Goal: Transaction & Acquisition: Purchase product/service

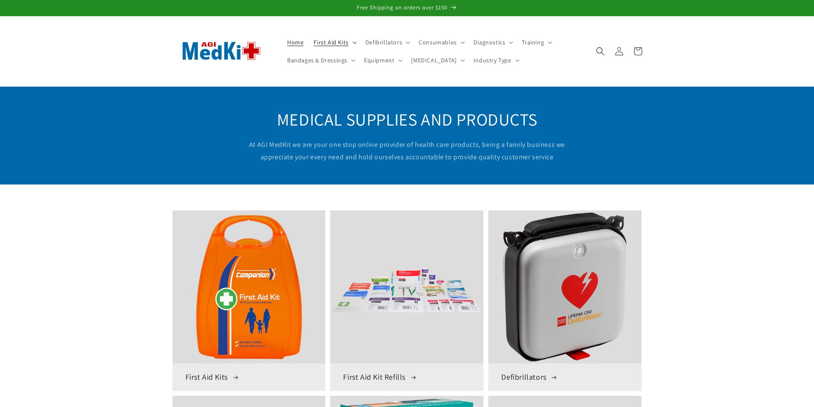
click at [354, 44] on summary "First Aid Kits" at bounding box center [334, 42] width 51 height 18
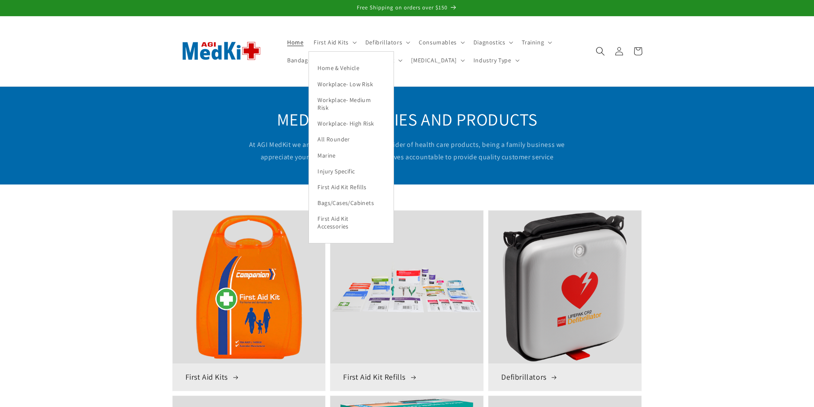
click at [594, 50] on span "Search" at bounding box center [600, 51] width 19 height 19
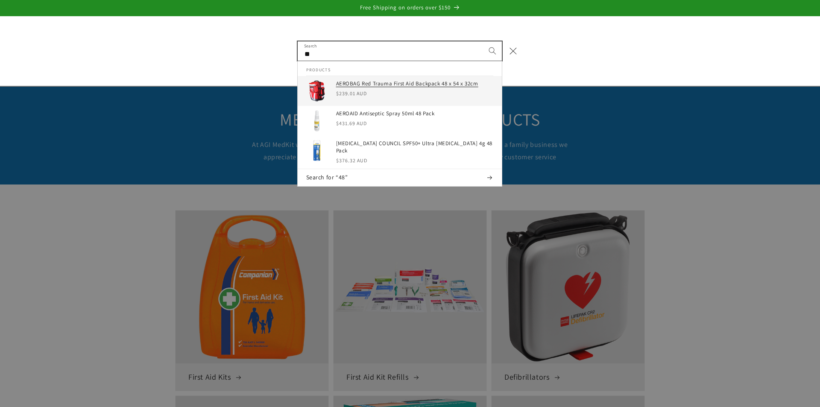
type input "**"
click at [370, 90] on div "Regular price $239.01 AUD" at bounding box center [353, 94] width 35 height 8
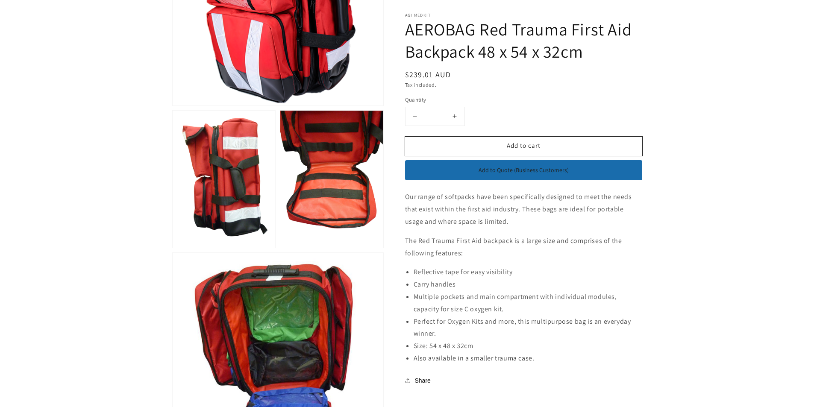
scroll to position [299, 0]
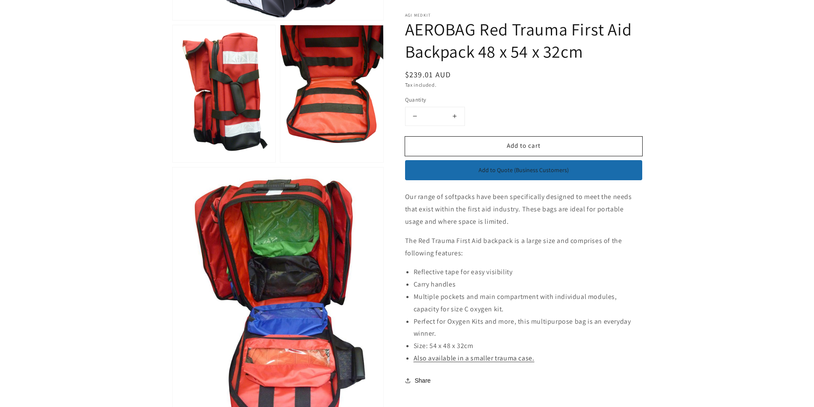
drag, startPoint x: 592, startPoint y: 55, endPoint x: 409, endPoint y: 30, distance: 184.6
click at [409, 30] on h1 "AEROBAG Red Trauma First Aid Backpack 48 x 54 x 32cm" at bounding box center [523, 40] width 237 height 44
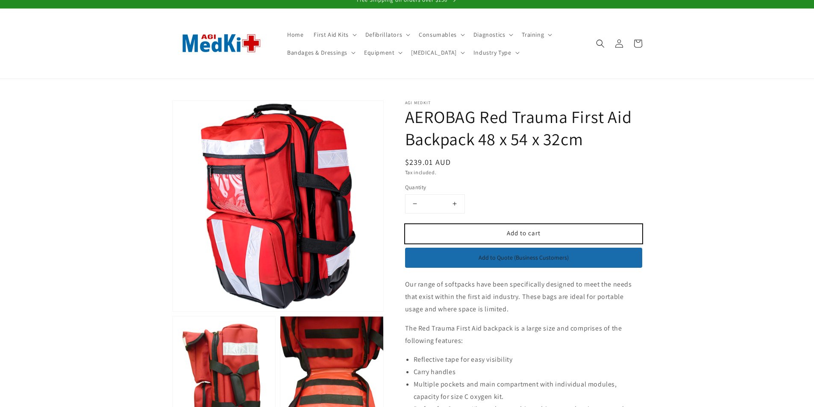
scroll to position [0, 0]
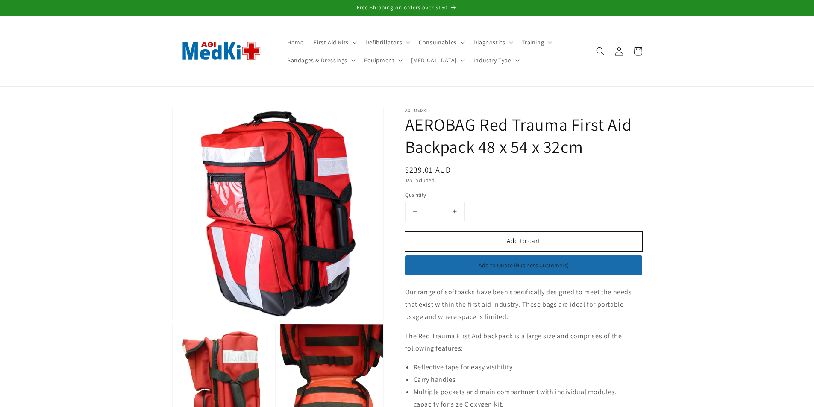
click at [590, 138] on h1 "AEROBAG Red Trauma First Aid Backpack 48 x 54 x 32cm" at bounding box center [523, 135] width 237 height 44
click at [173, 319] on button "Open media 1 in modal" at bounding box center [173, 319] width 0 height 0
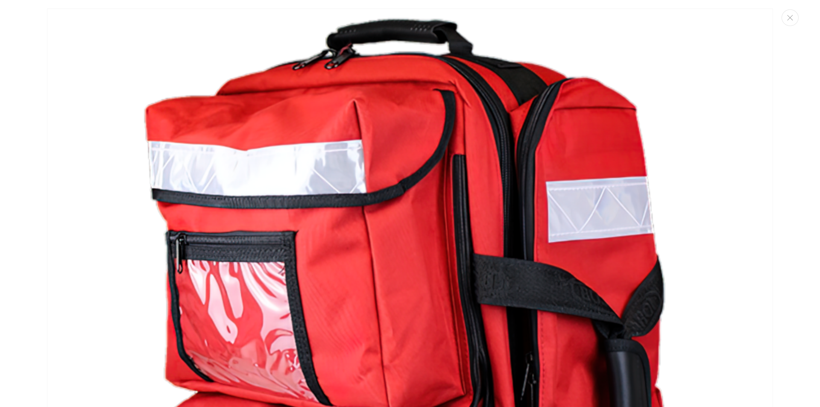
click at [593, 162] on img "Media gallery" at bounding box center [410, 372] width 726 height 726
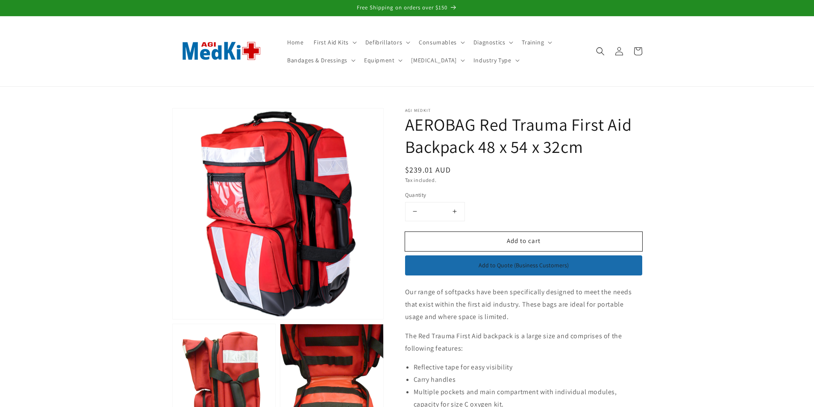
drag, startPoint x: 484, startPoint y: 147, endPoint x: 578, endPoint y: 142, distance: 94.6
click at [578, 141] on h1 "AEROBAG Red Trauma First Aid Backpack 48 x 54 x 32cm" at bounding box center [523, 135] width 237 height 44
click at [507, 146] on h1 "AEROBAG Red Trauma First Aid Backpack 48 x 54 x 32cm" at bounding box center [523, 135] width 237 height 44
click at [477, 146] on h1 "AEROBAG Red Trauma First Aid Backpack 48 x 54 x 32cm" at bounding box center [523, 135] width 237 height 44
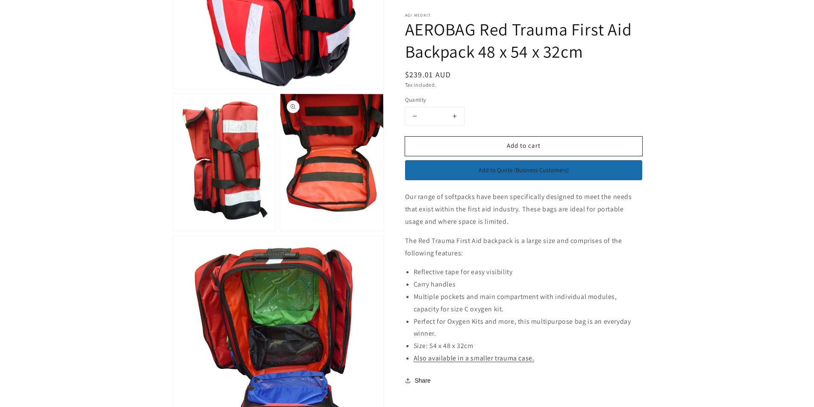
scroll to position [299, 0]
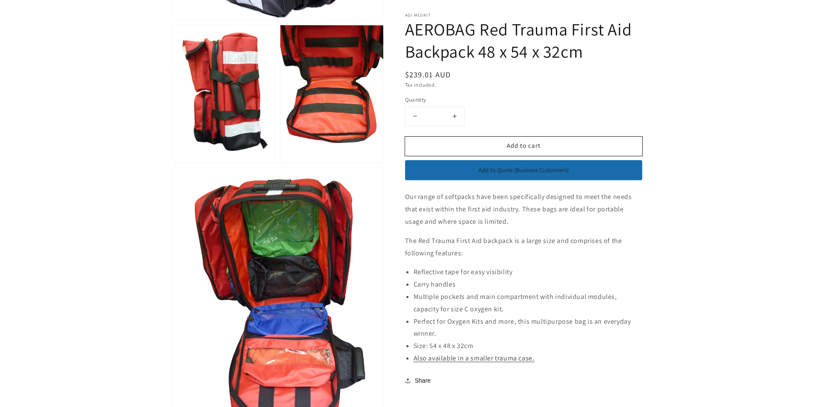
drag, startPoint x: 582, startPoint y: 52, endPoint x: 407, endPoint y: 31, distance: 176.8
click at [407, 31] on h1 "AEROBAG Red Trauma First Aid Backpack 48 x 54 x 32cm" at bounding box center [523, 40] width 237 height 44
copy h1 "AEROBAG Red Trauma First Aid Backpack 48 x 54 x 32cm"
click at [567, 97] on div "AGI MedKit AEROBAG Red Trauma First Aid Backpack 48 x 54 x 32cm Regular price $…" at bounding box center [523, 199] width 237 height 373
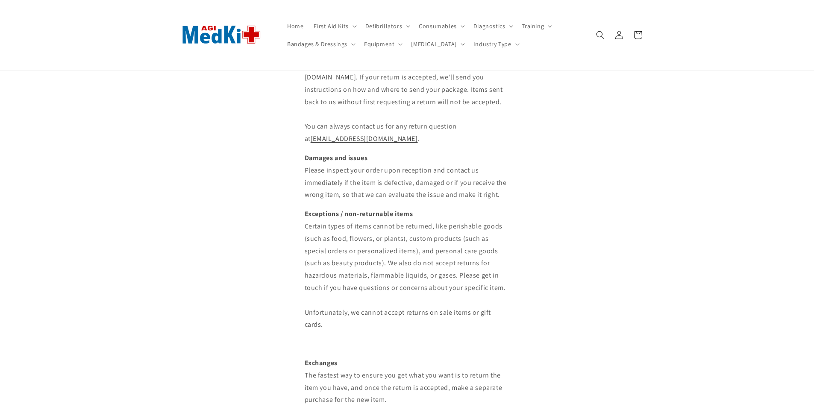
scroll to position [85, 0]
